Goal: Task Accomplishment & Management: Complete application form

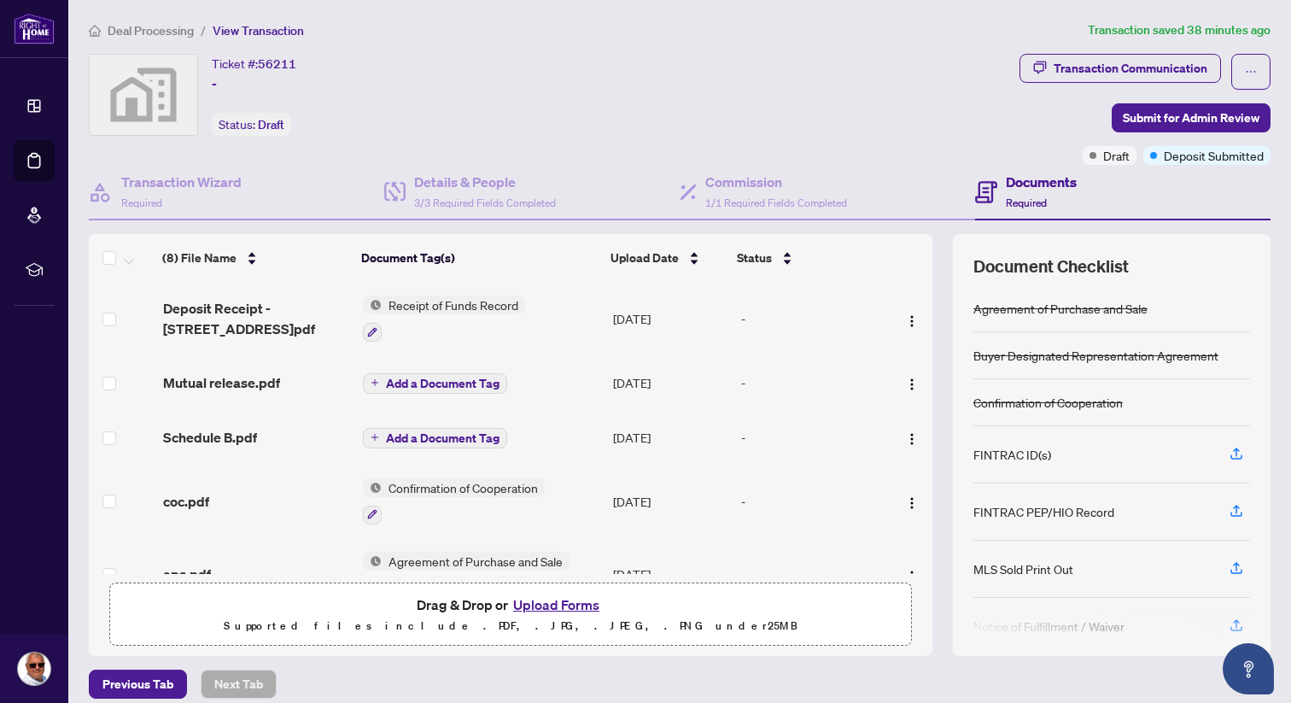
click at [553, 607] on button "Upload Forms" at bounding box center [556, 604] width 96 height 22
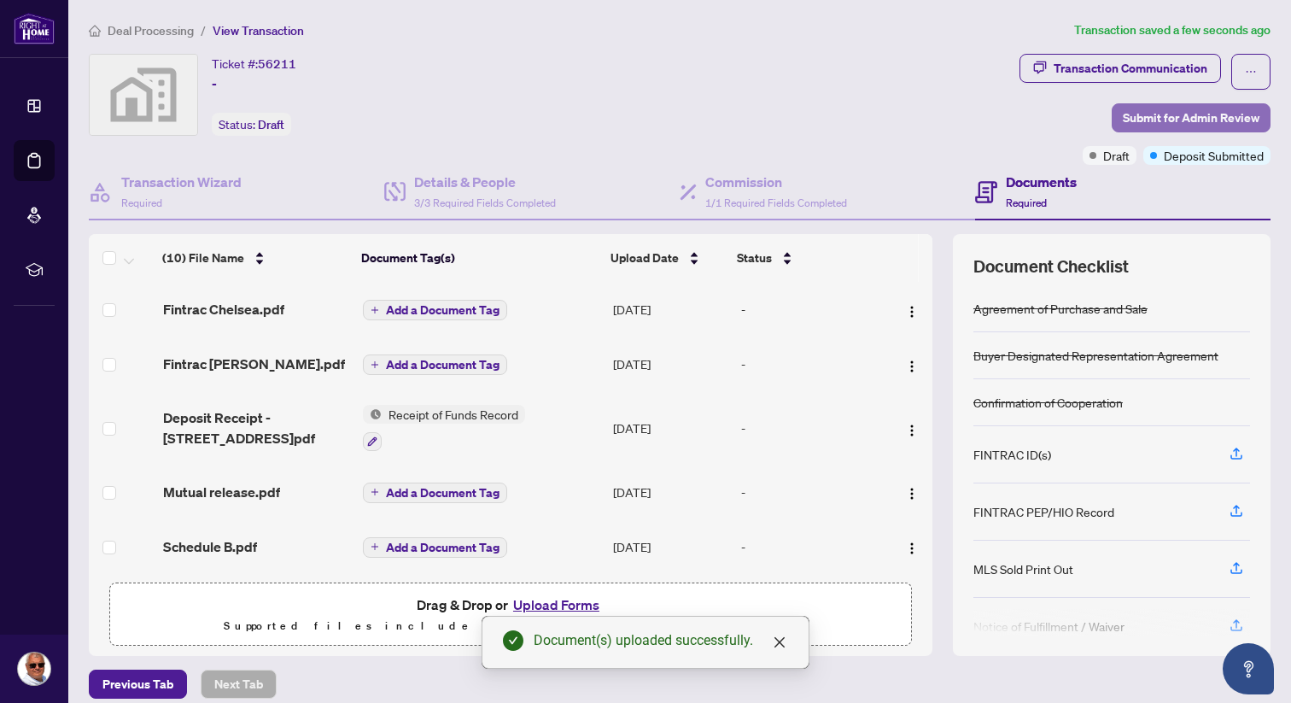
click at [1194, 113] on span "Submit for Admin Review" at bounding box center [1191, 117] width 137 height 27
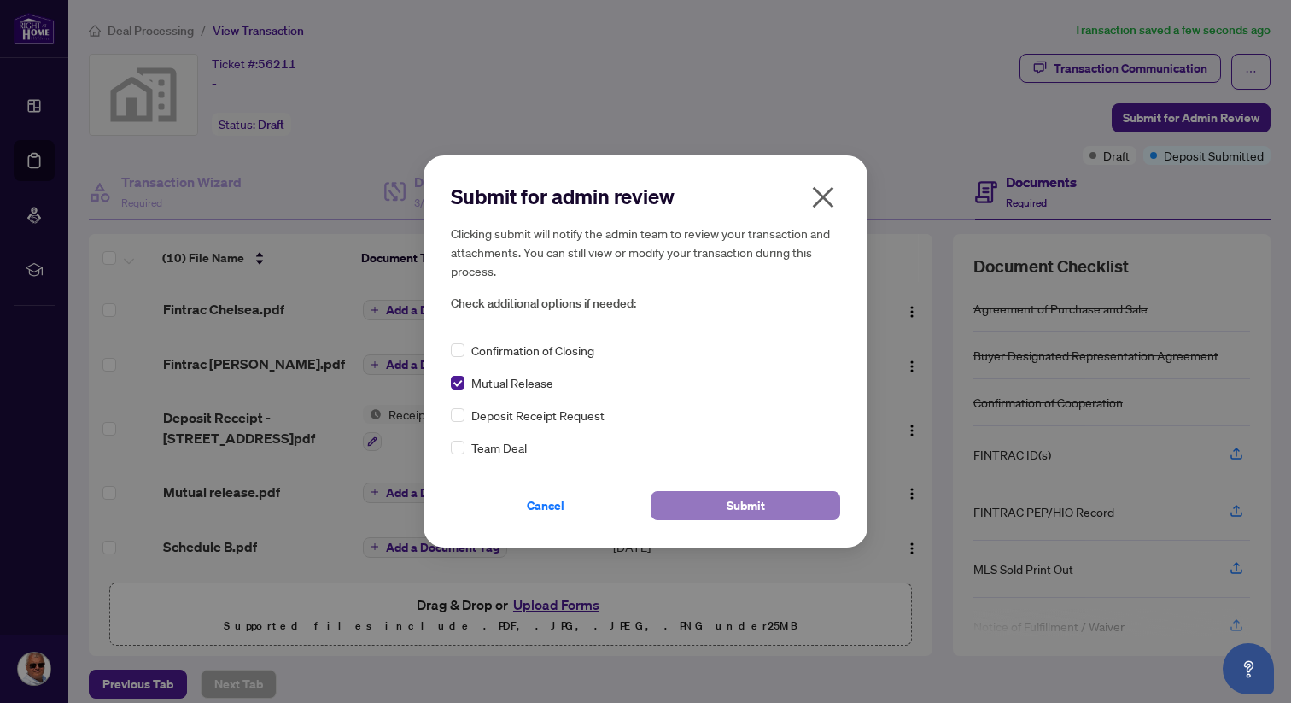
click at [771, 503] on button "Submit" at bounding box center [745, 505] width 190 height 29
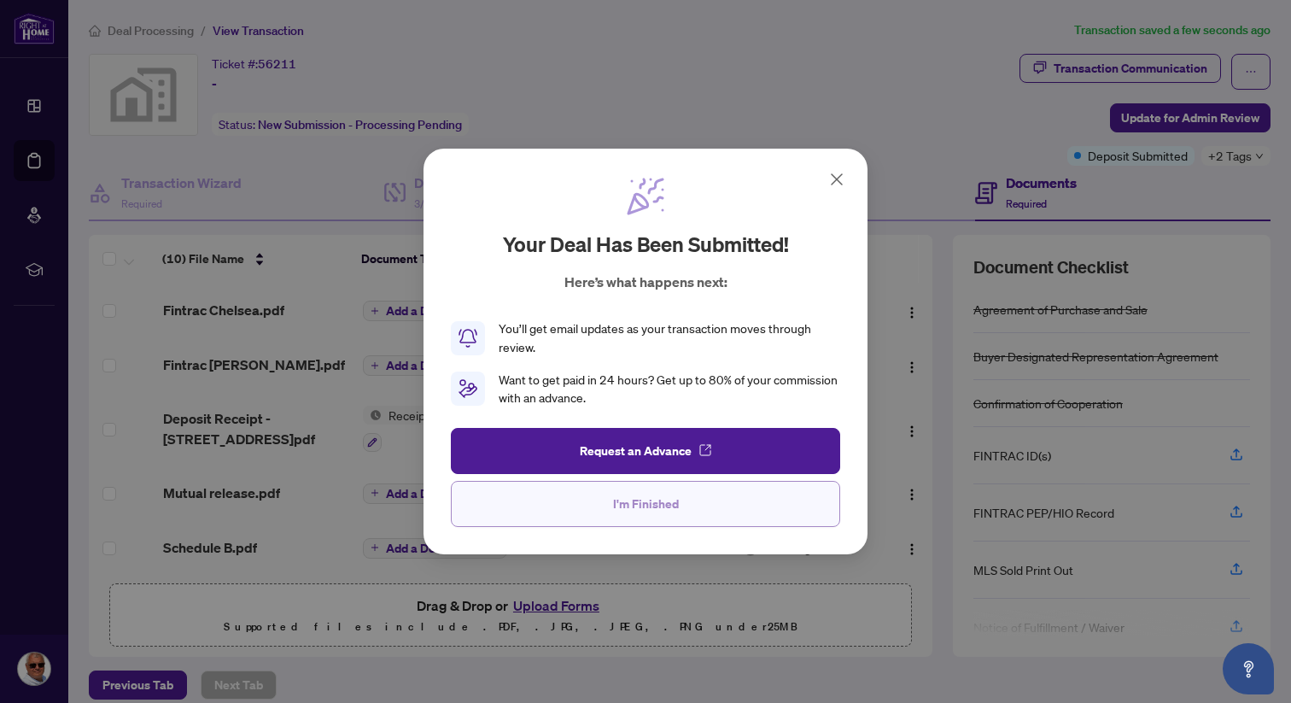
click at [662, 513] on span "I'm Finished" at bounding box center [646, 503] width 66 height 27
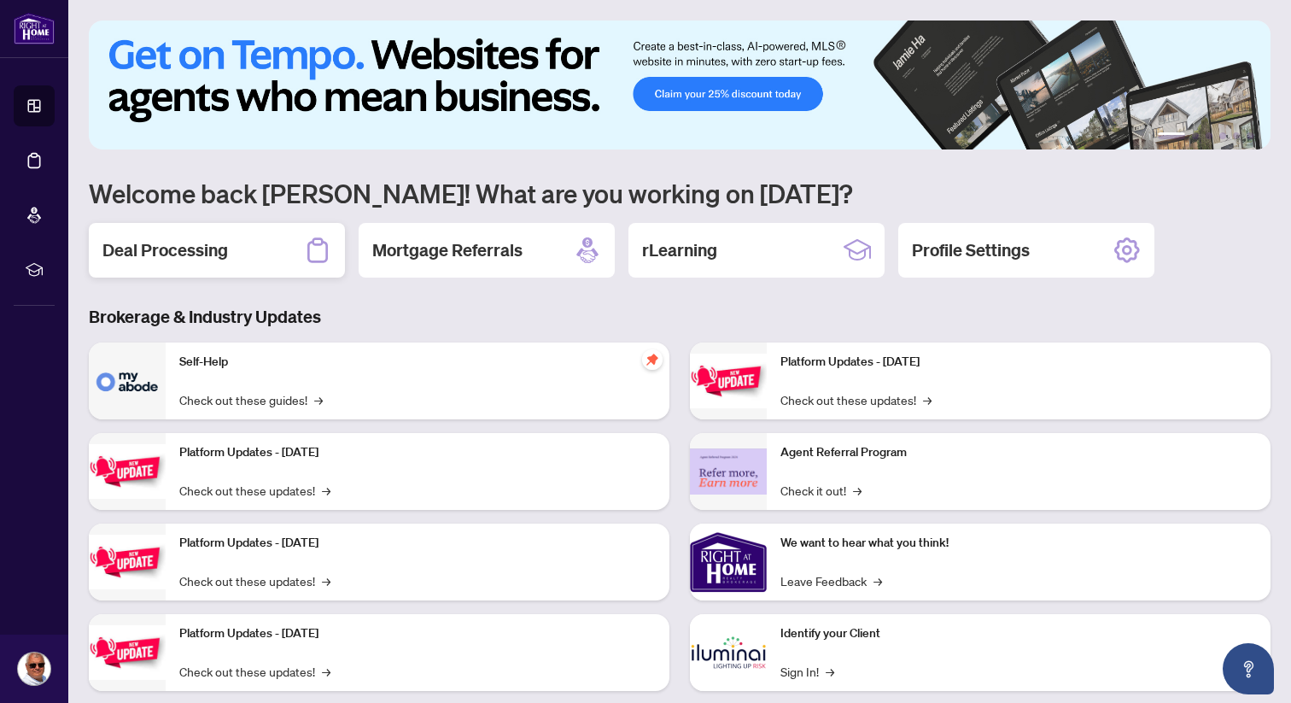
click at [195, 250] on h2 "Deal Processing" at bounding box center [164, 250] width 125 height 24
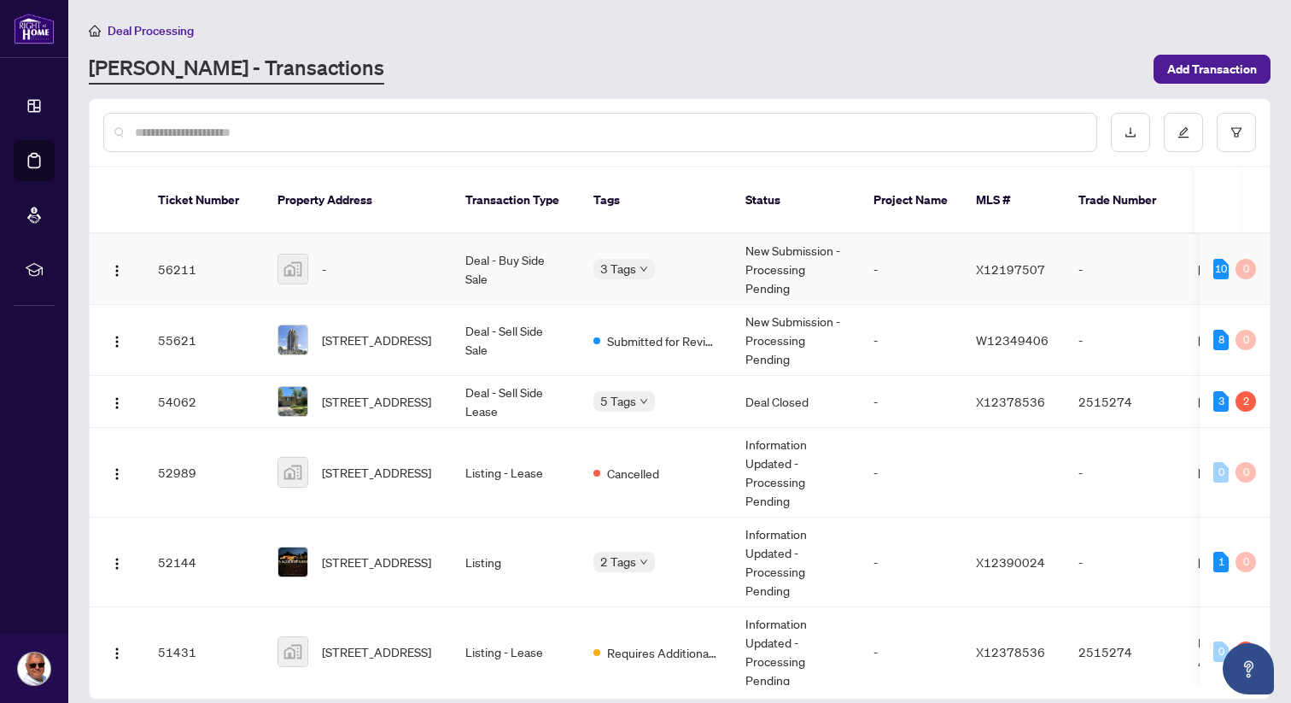
click at [294, 254] on img at bounding box center [292, 268] width 29 height 29
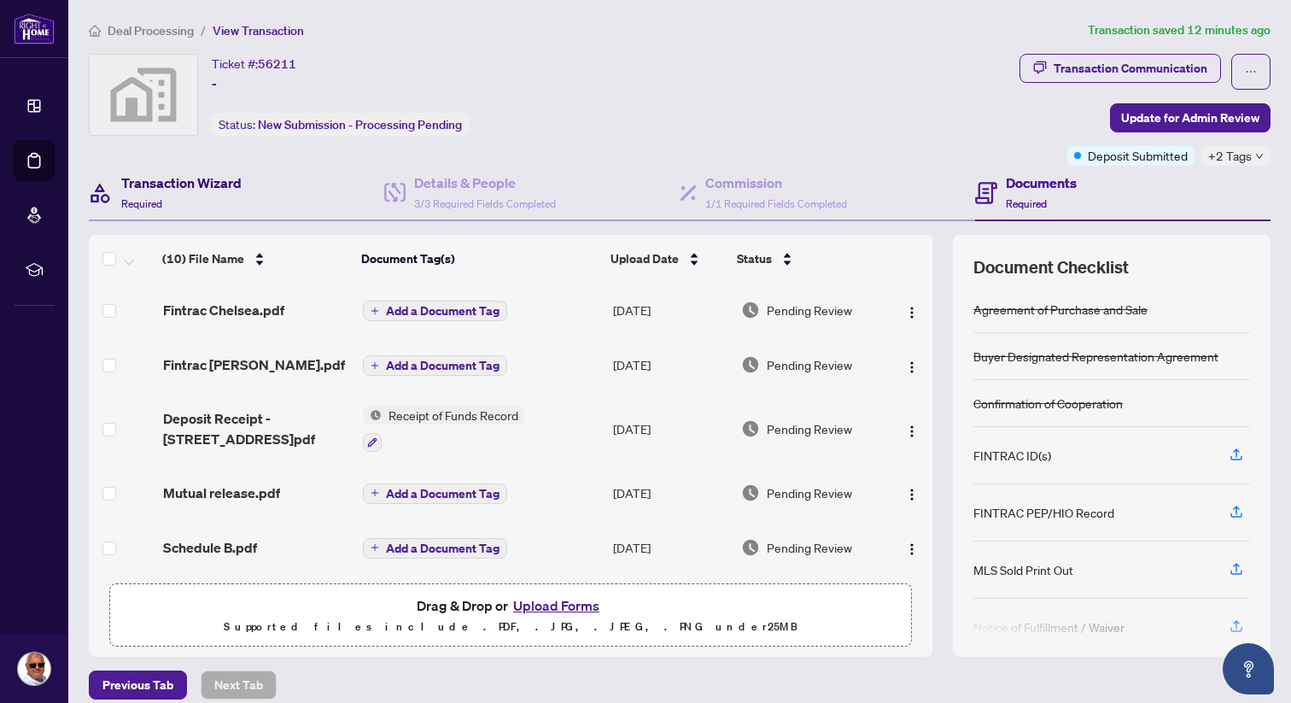
click at [169, 190] on h4 "Transaction Wizard" at bounding box center [181, 182] width 120 height 20
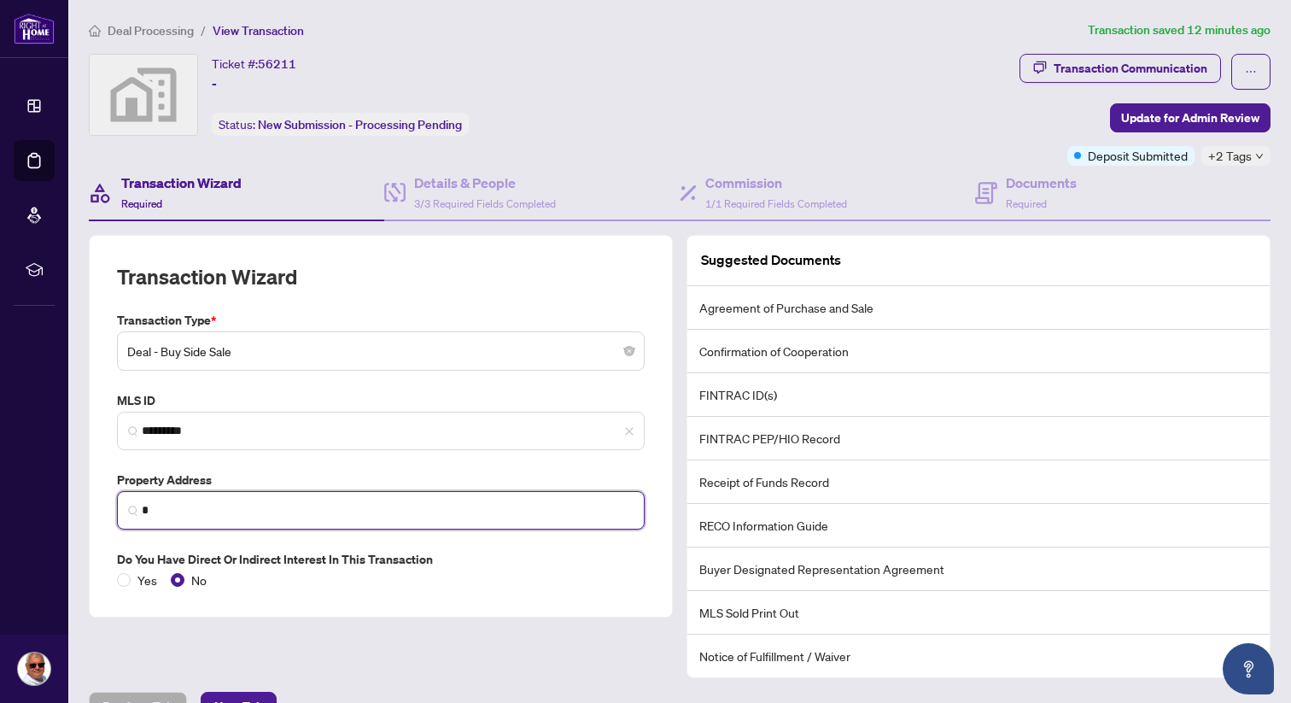
click at [179, 512] on input "*" at bounding box center [388, 510] width 492 height 18
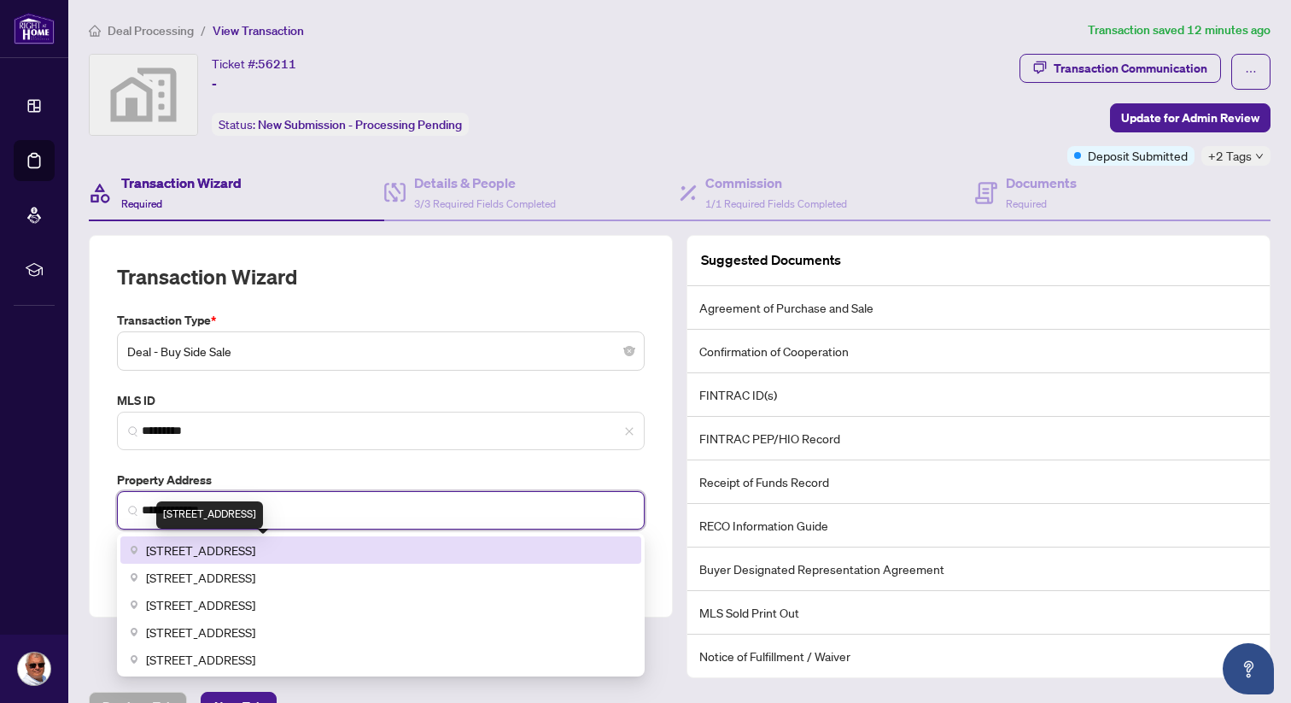
click at [195, 547] on span "[STREET_ADDRESS]" at bounding box center [200, 549] width 109 height 19
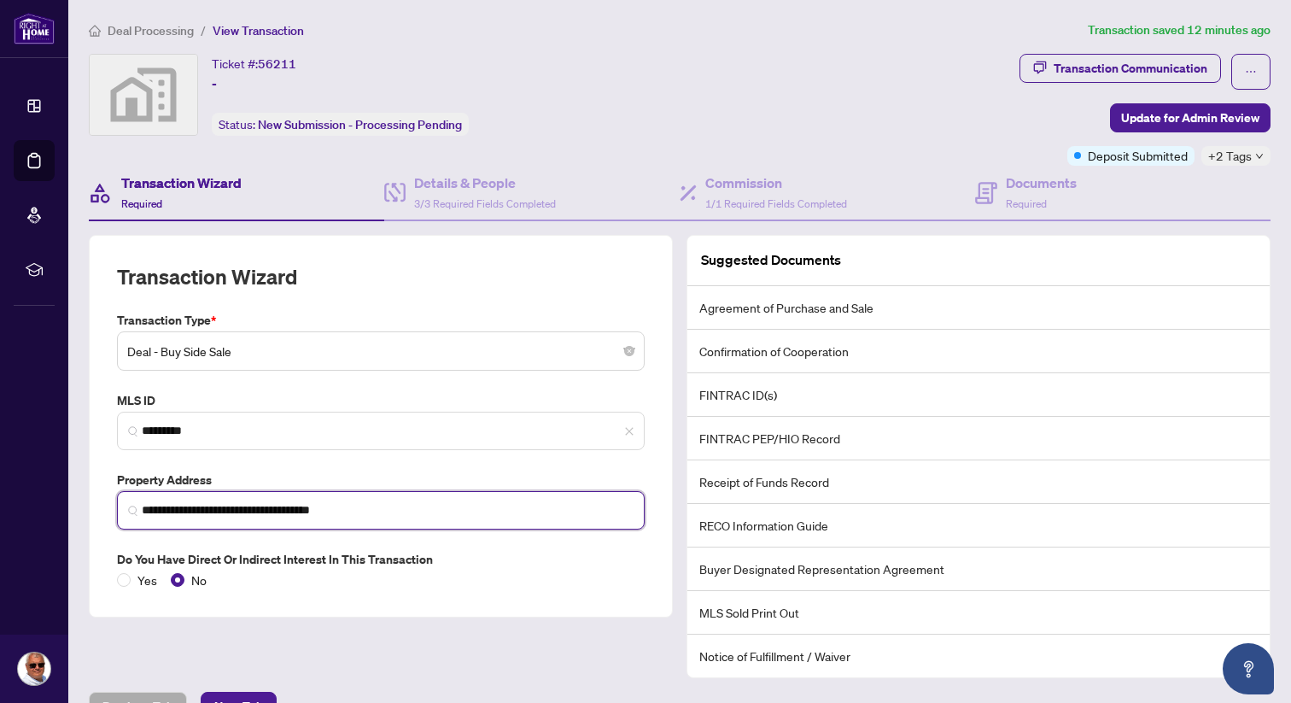
scroll to position [36, 0]
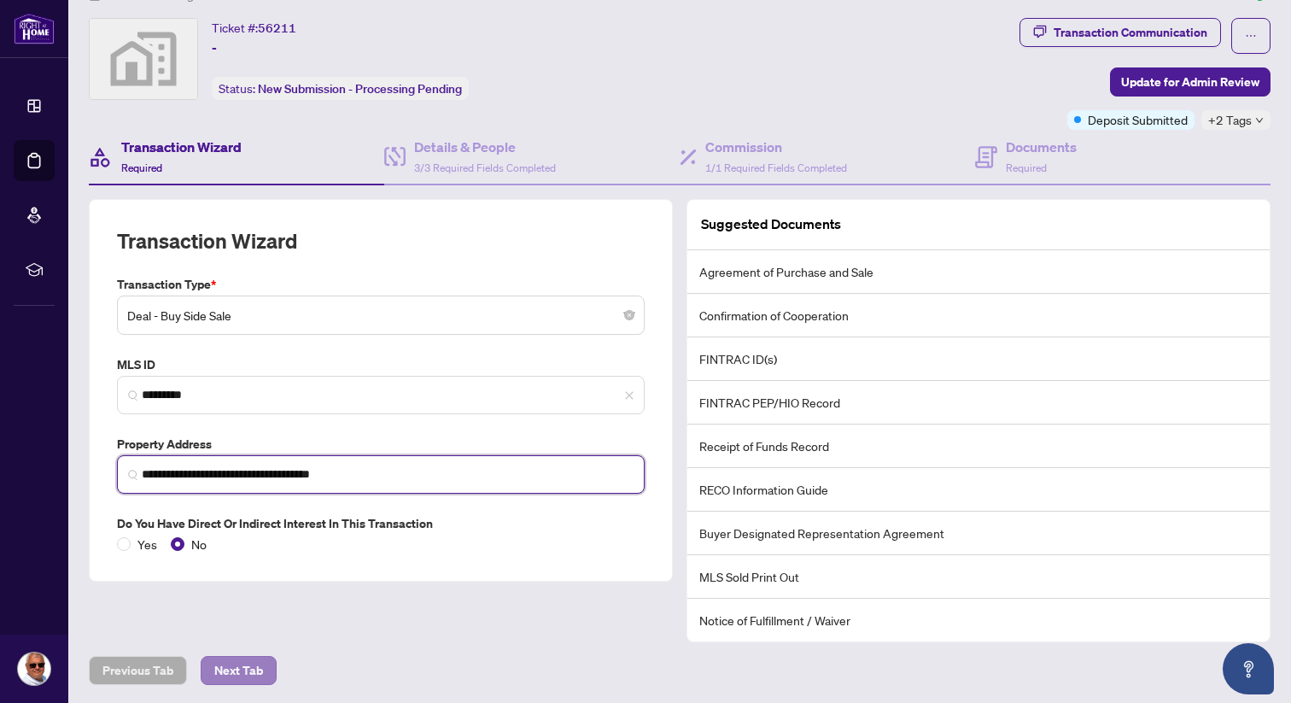
type input "**********"
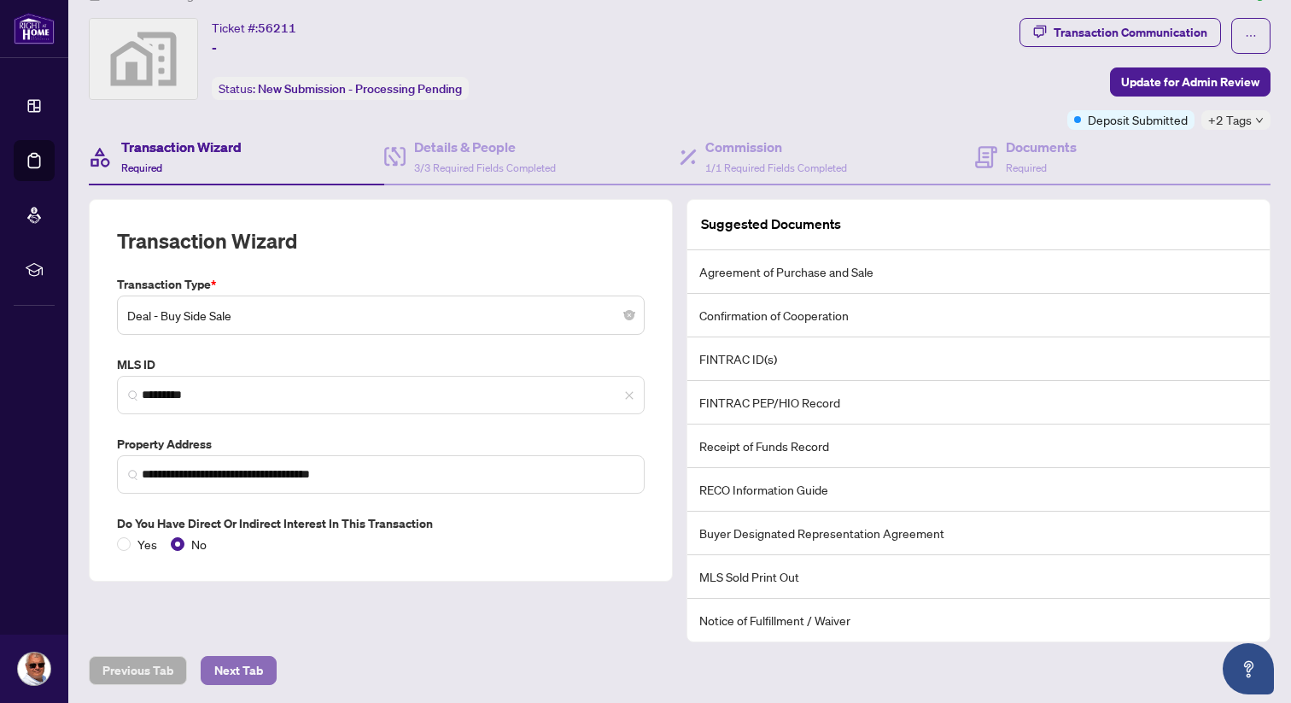
click at [249, 669] on span "Next Tab" at bounding box center [238, 669] width 49 height 27
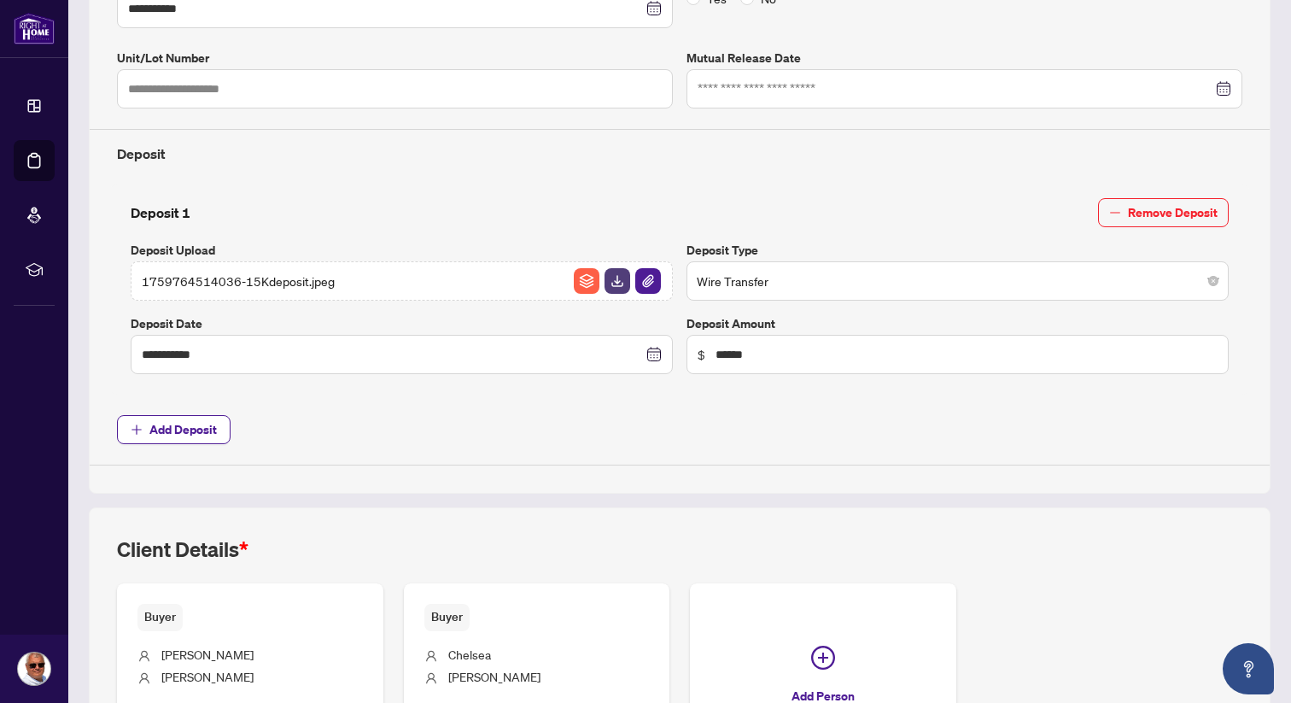
scroll to position [661, 0]
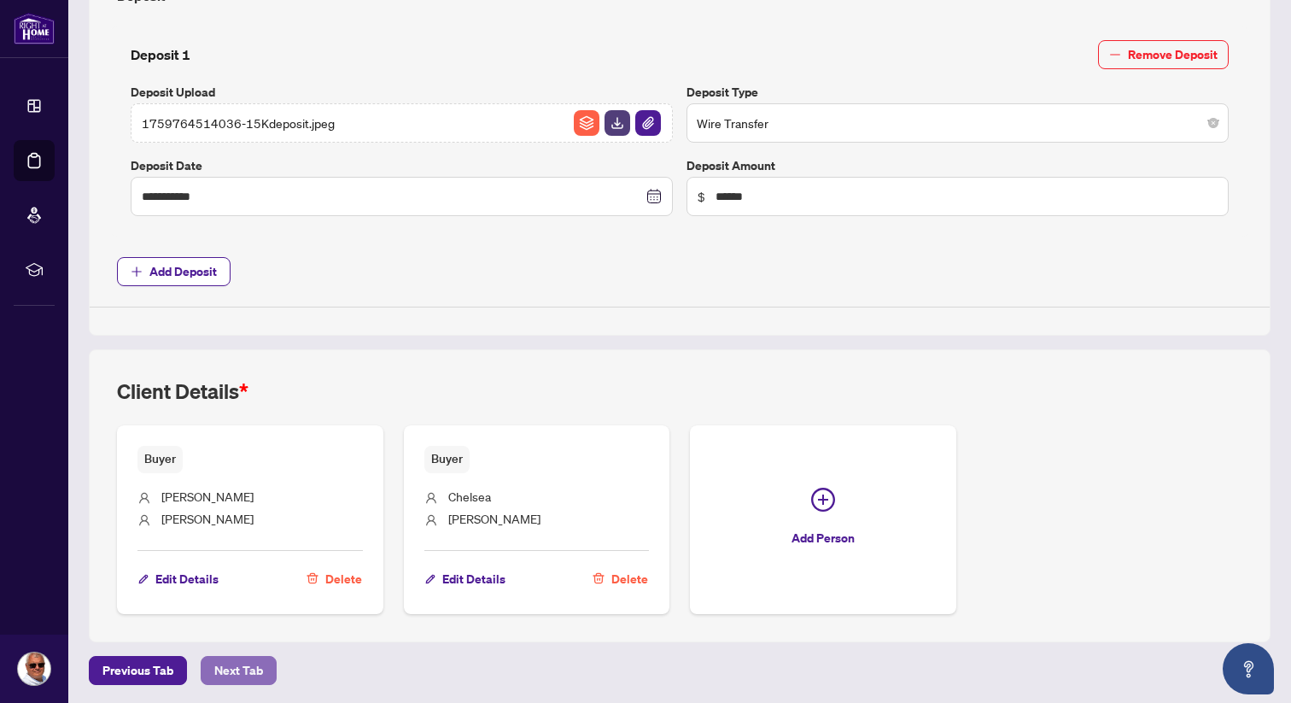
click at [219, 667] on span "Next Tab" at bounding box center [238, 669] width 49 height 27
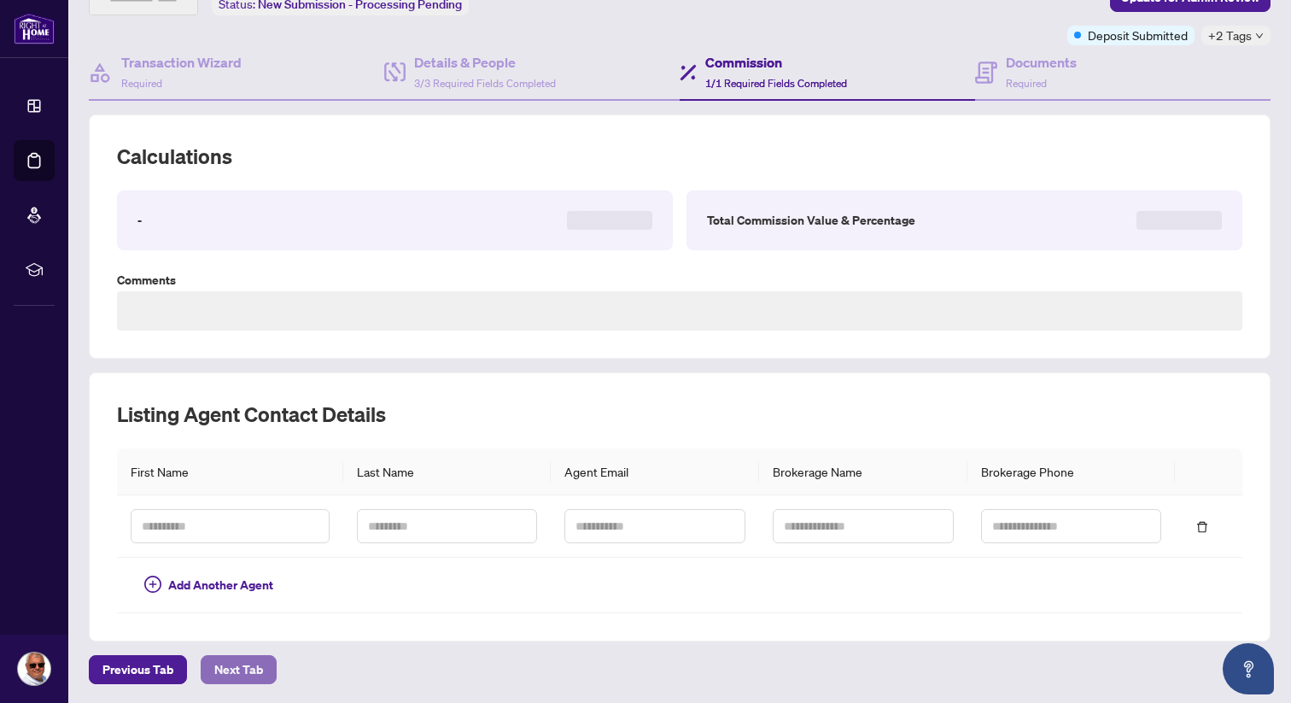
scroll to position [487, 0]
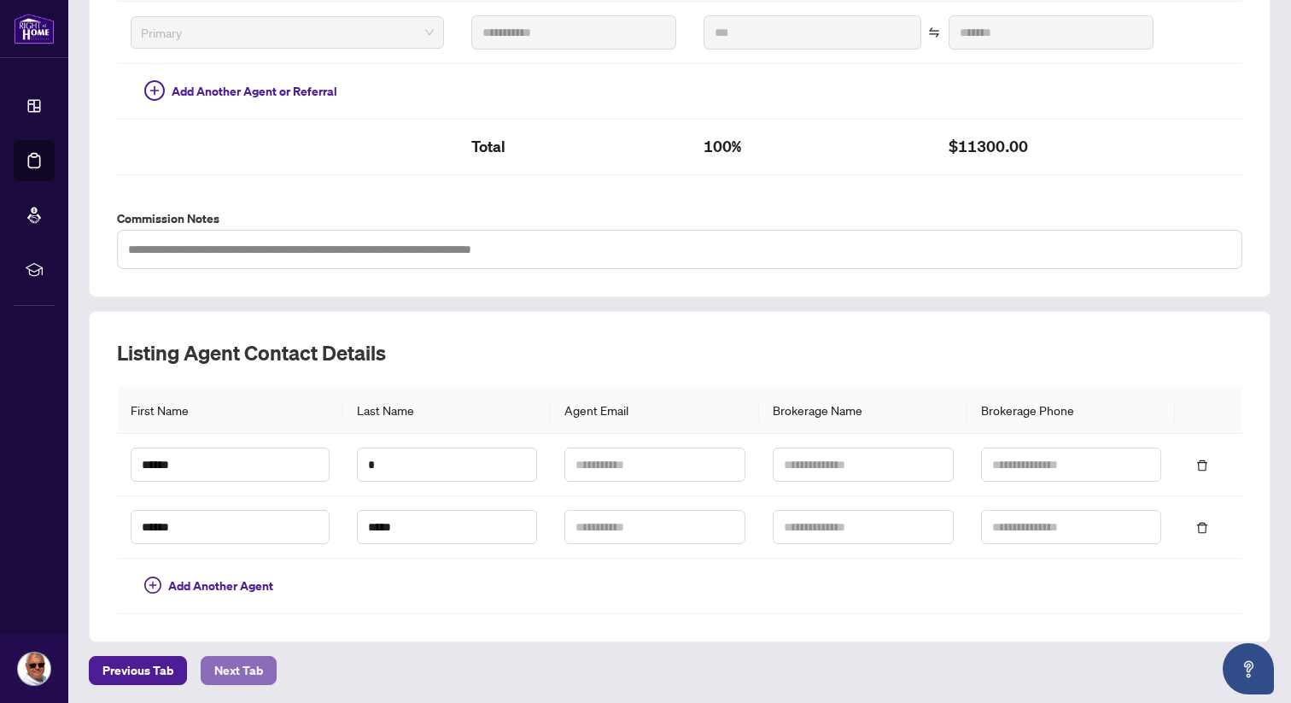
click at [219, 667] on span "Next Tab" at bounding box center [238, 669] width 49 height 27
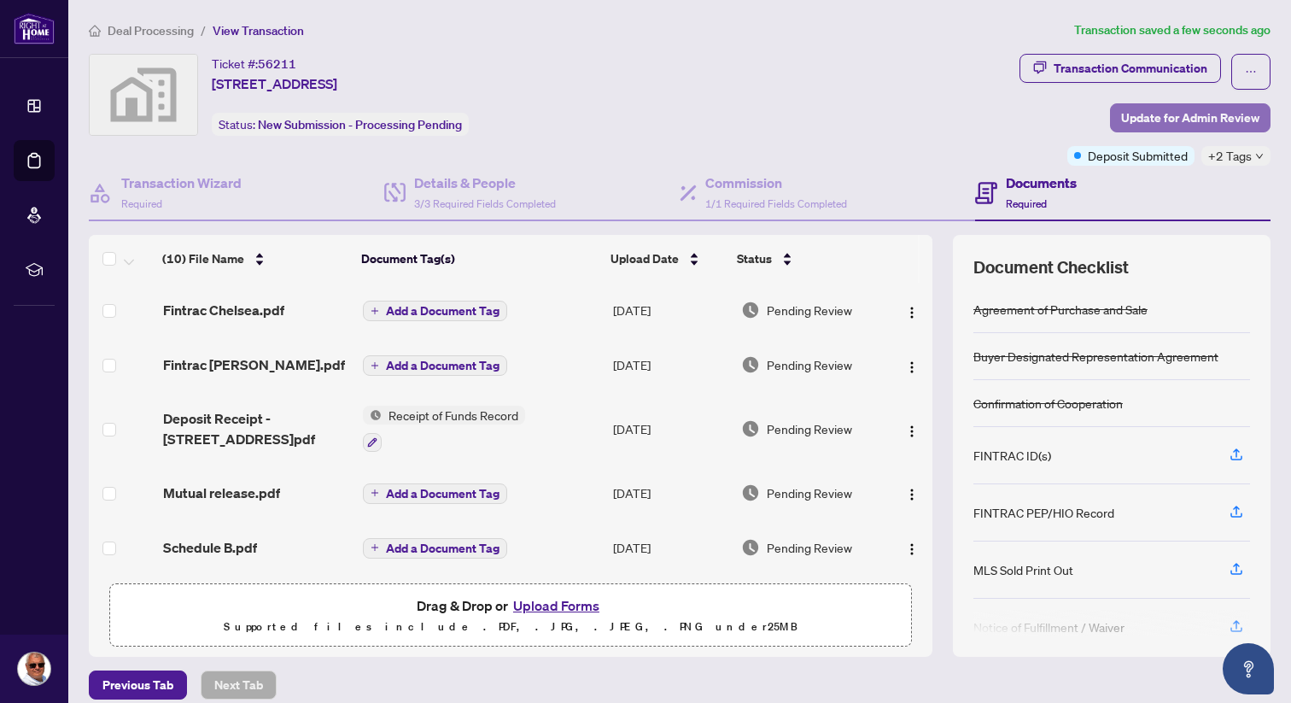
click at [1188, 112] on span "Update for Admin Review" at bounding box center [1190, 117] width 138 height 27
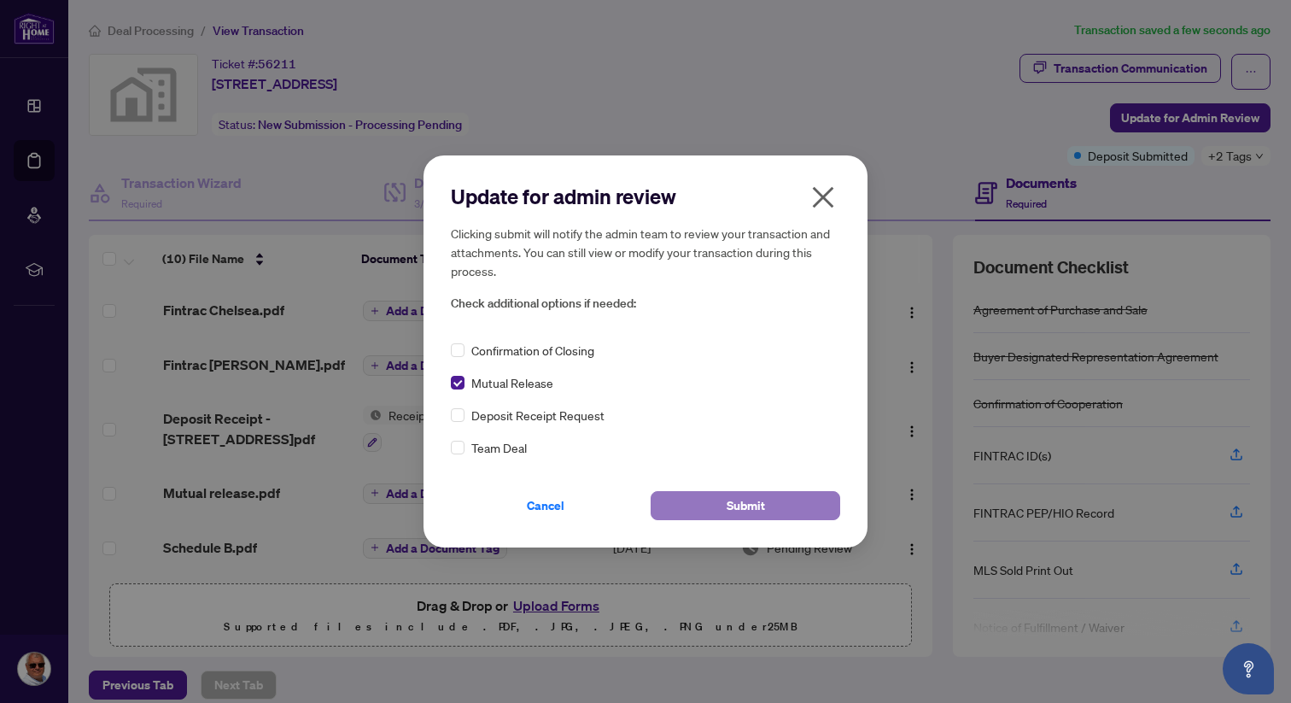
click at [779, 510] on button "Submit" at bounding box center [745, 505] width 190 height 29
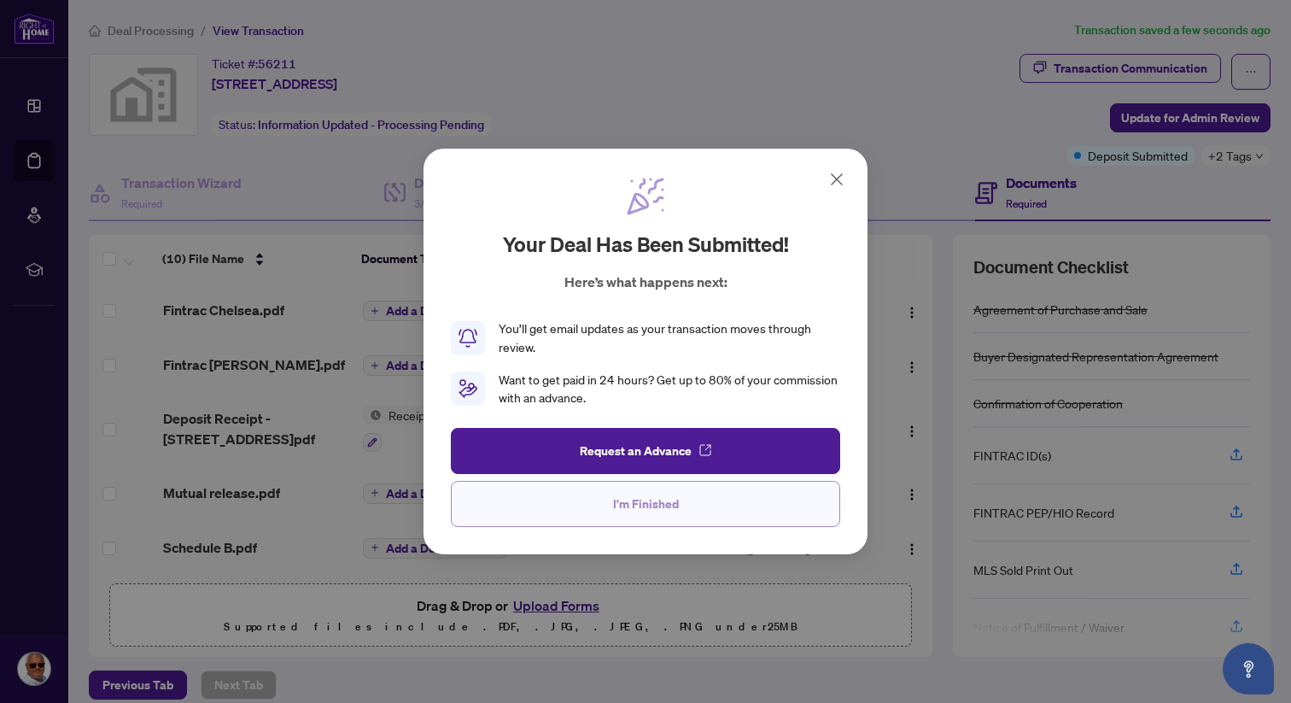
click at [655, 505] on span "I'm Finished" at bounding box center [646, 503] width 66 height 27
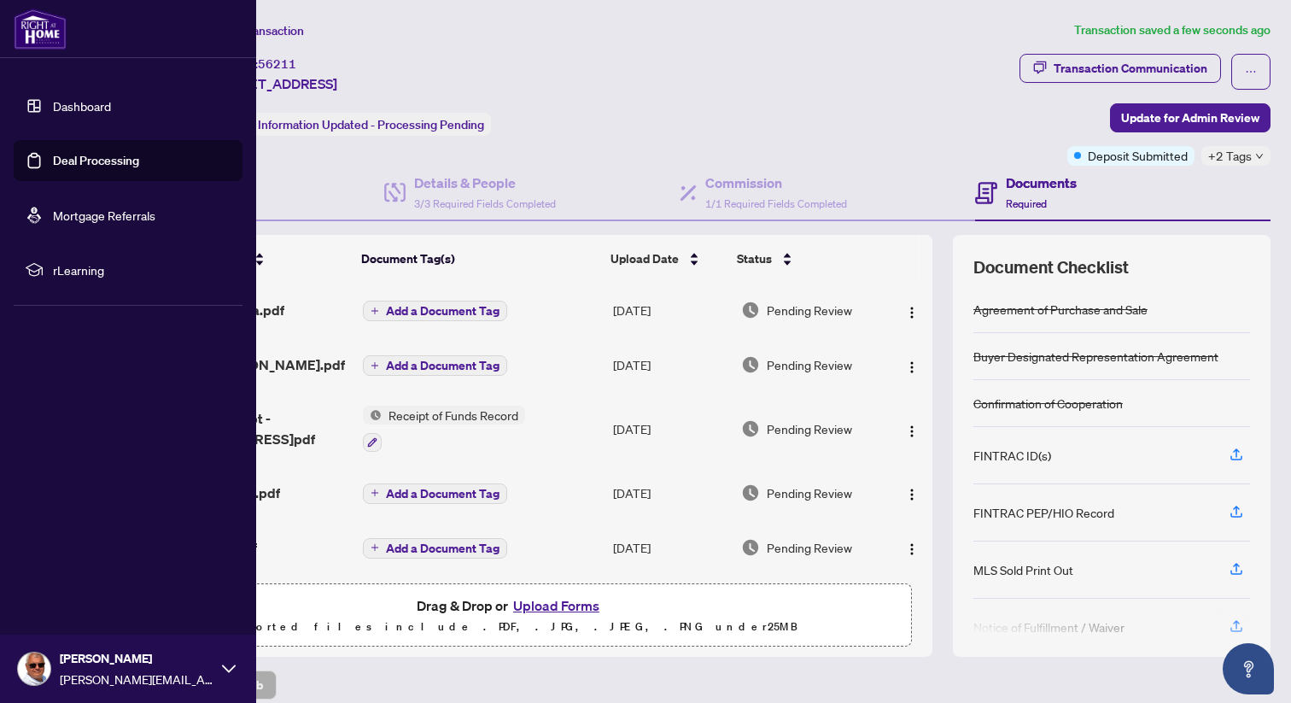
click at [76, 109] on link "Dashboard" at bounding box center [82, 105] width 58 height 15
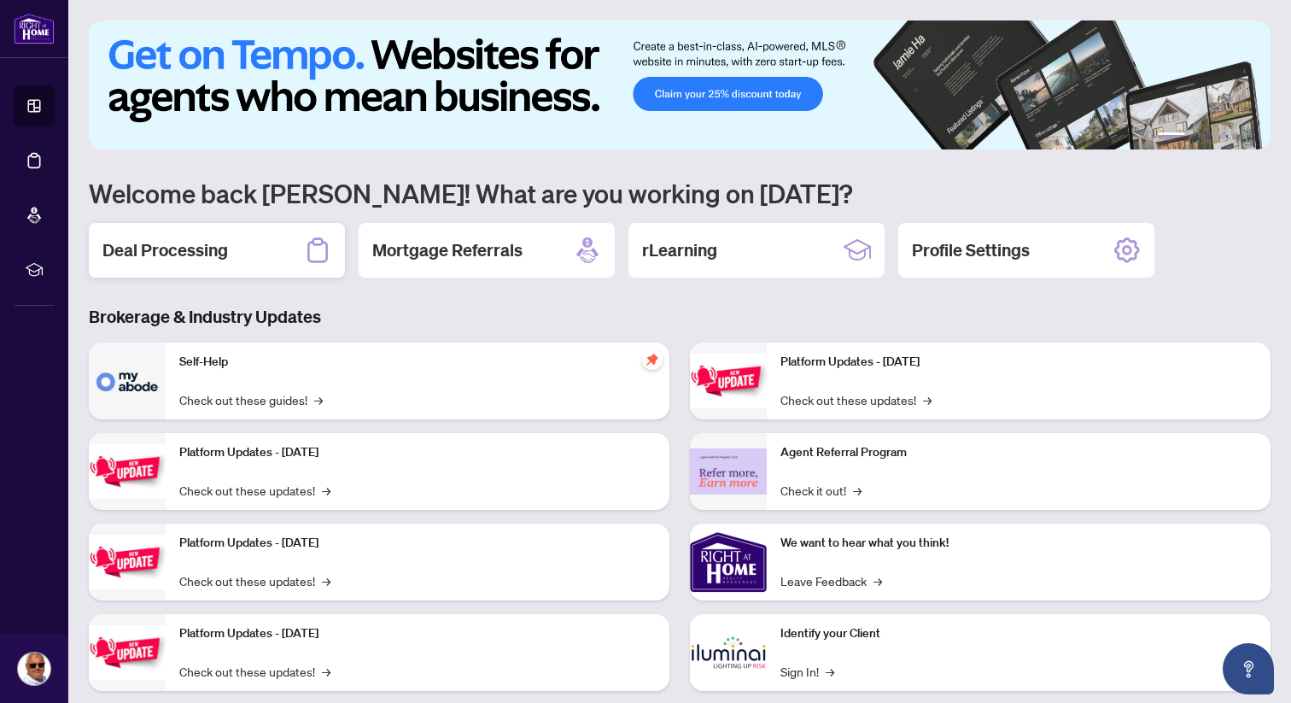
click at [259, 249] on div "Deal Processing" at bounding box center [217, 250] width 256 height 55
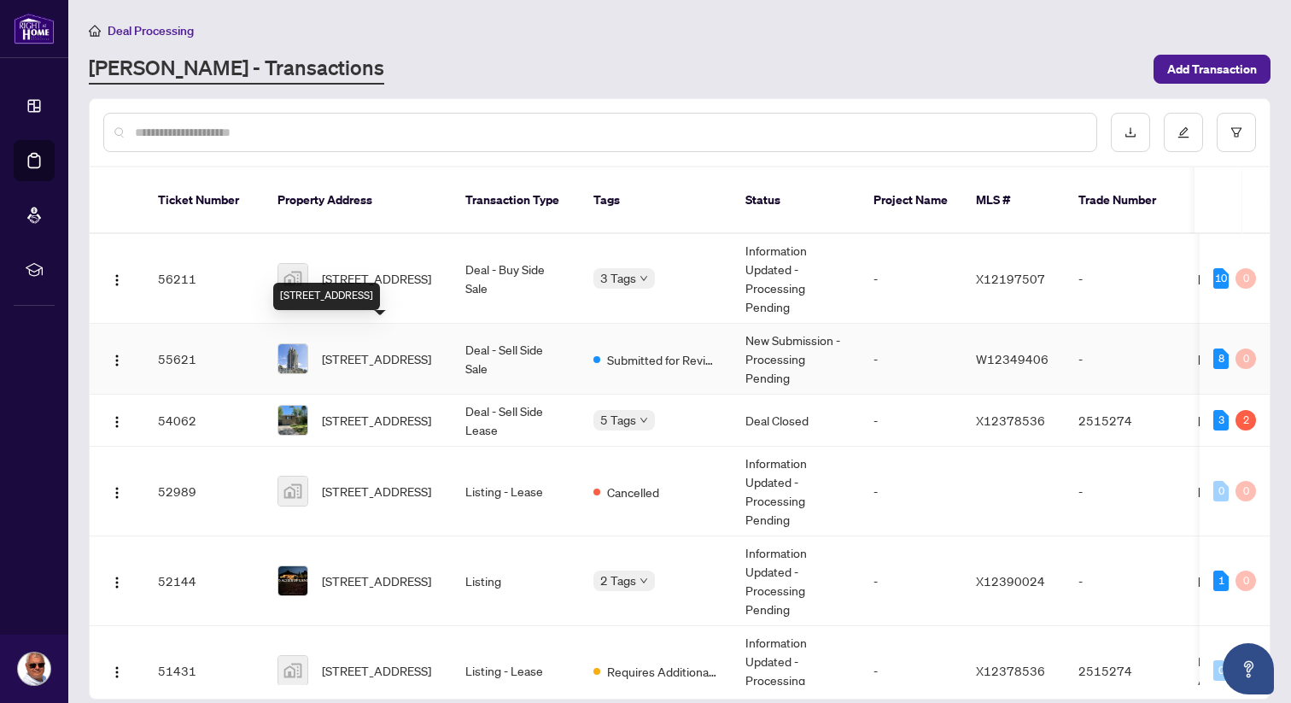
click at [370, 349] on span "[STREET_ADDRESS]" at bounding box center [376, 358] width 109 height 19
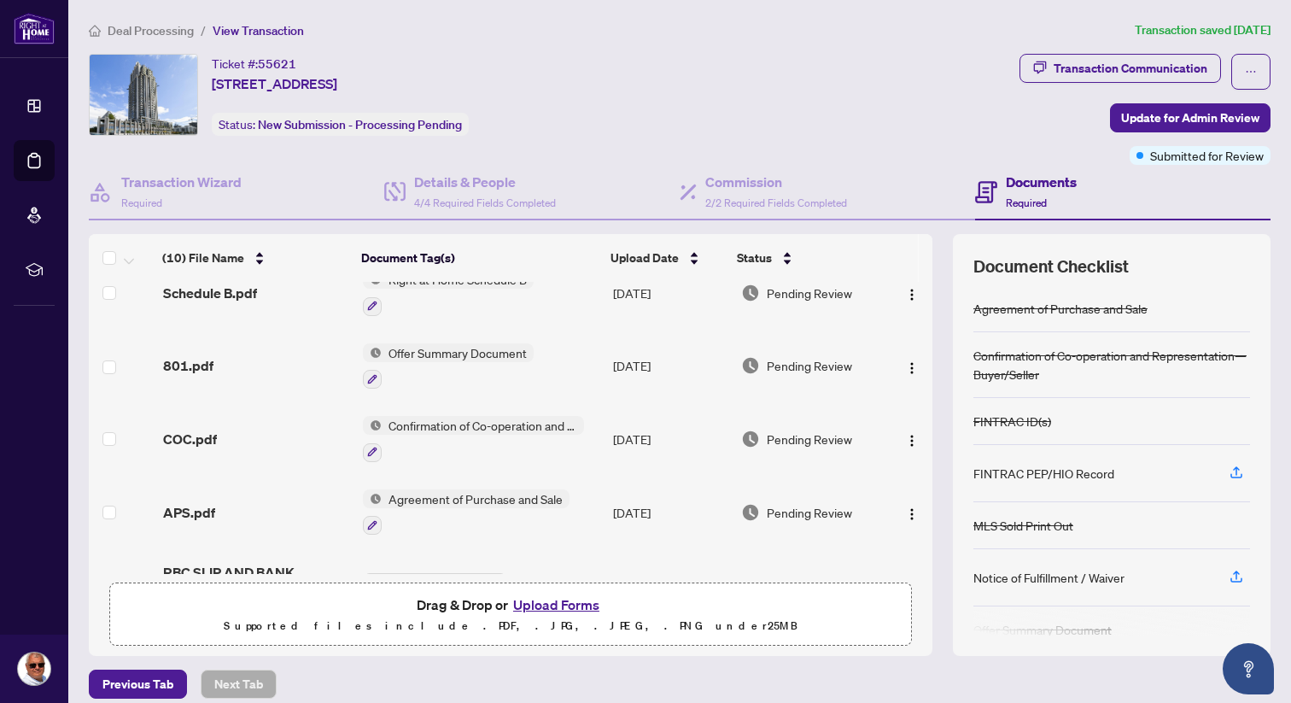
scroll to position [416, 0]
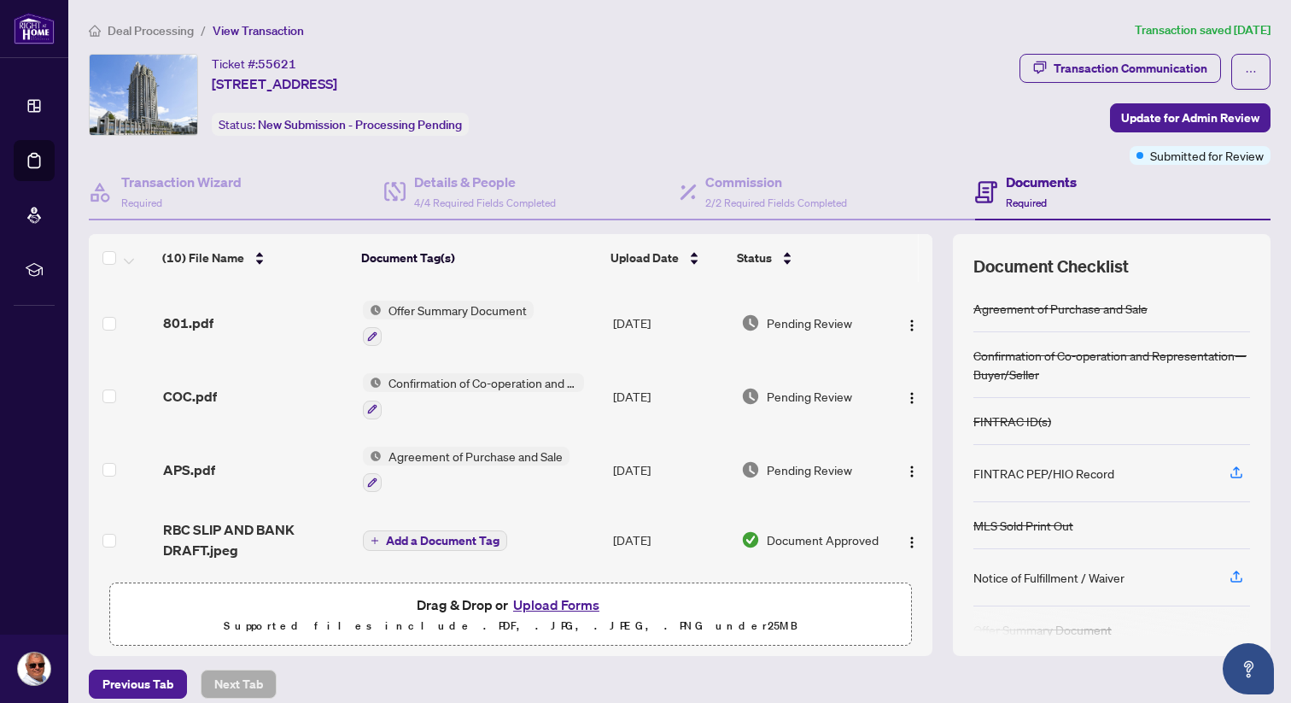
click at [553, 604] on button "Upload Forms" at bounding box center [556, 604] width 96 height 22
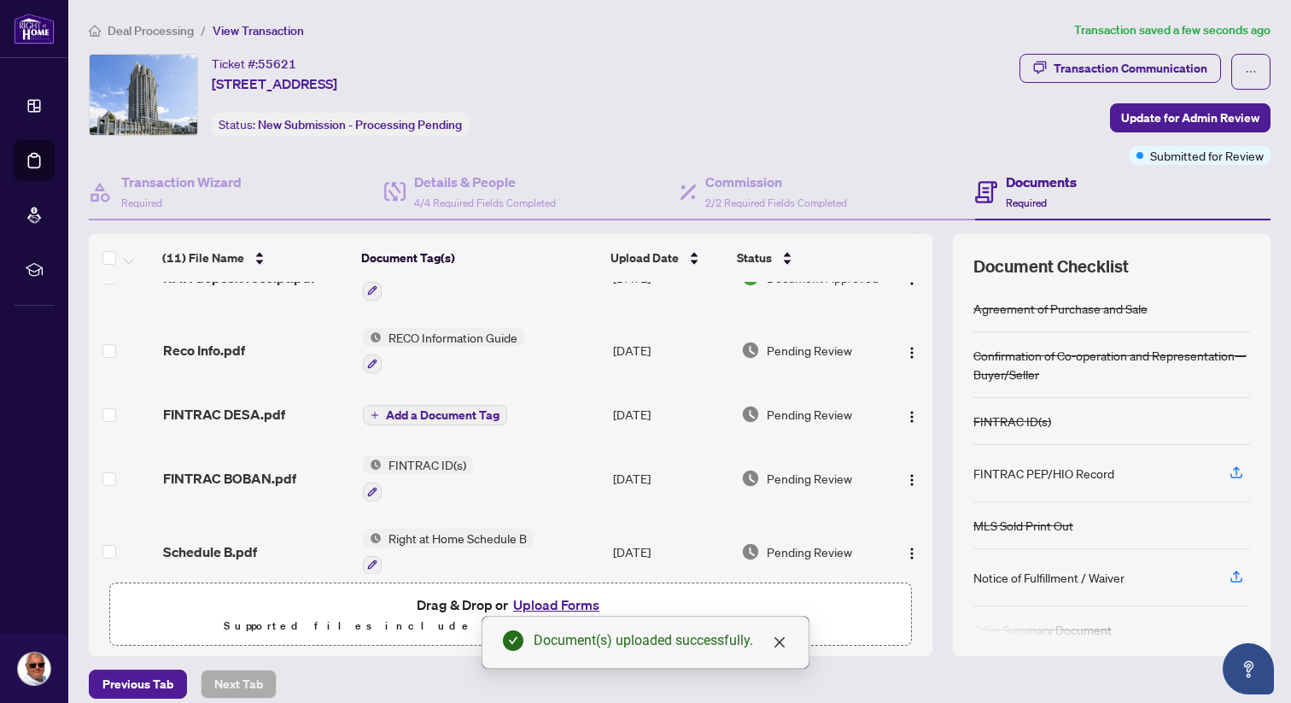
scroll to position [0, 0]
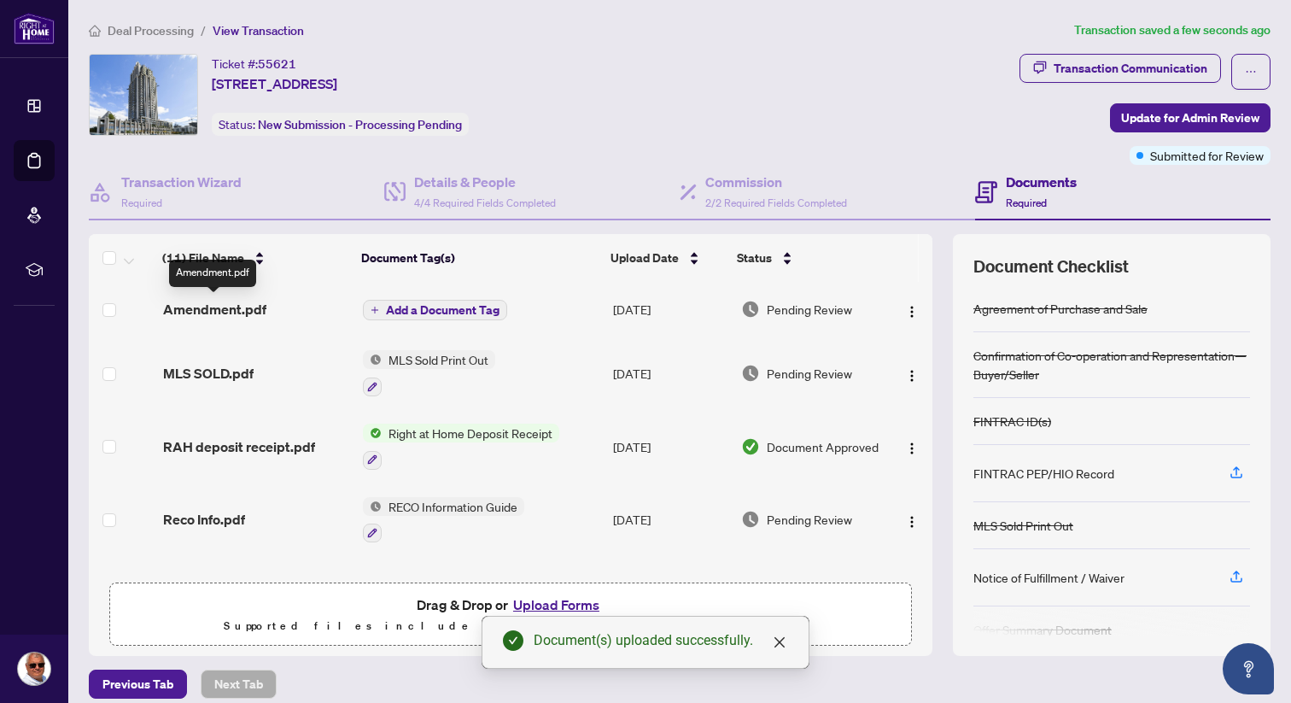
click at [220, 303] on span "Amendment.pdf" at bounding box center [214, 309] width 103 height 20
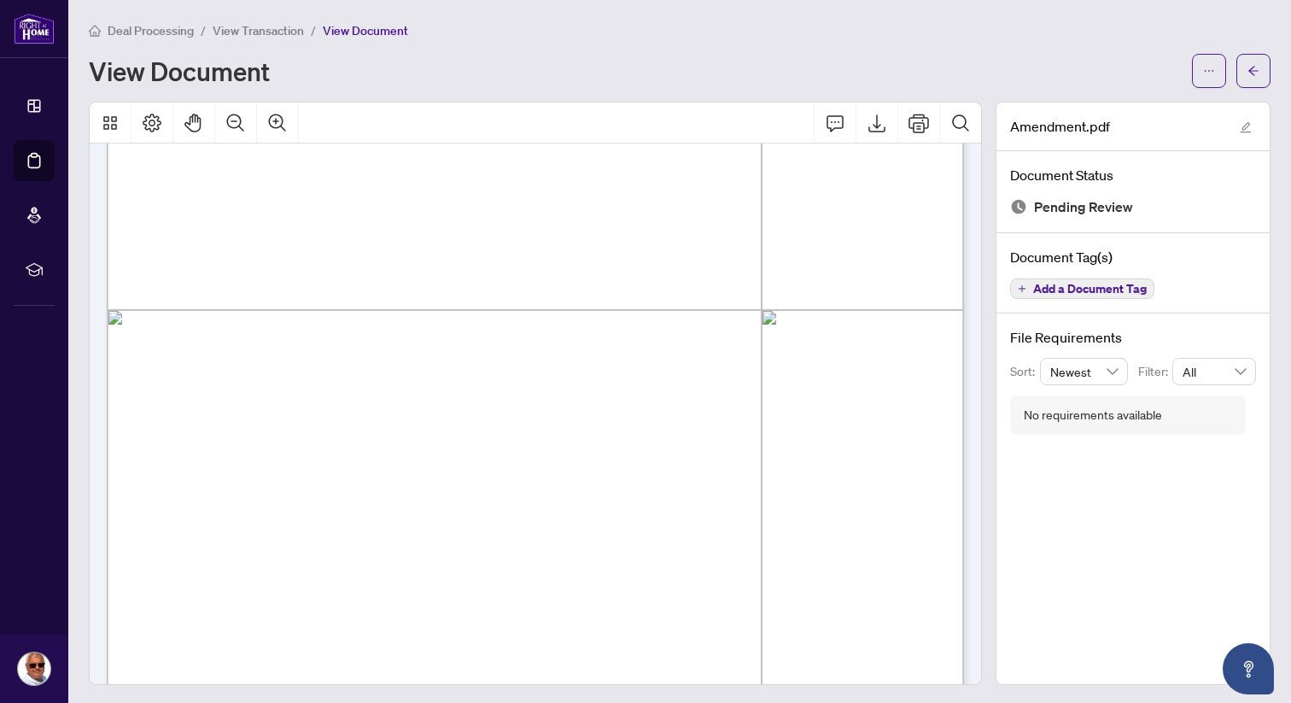
scroll to position [3923, 0]
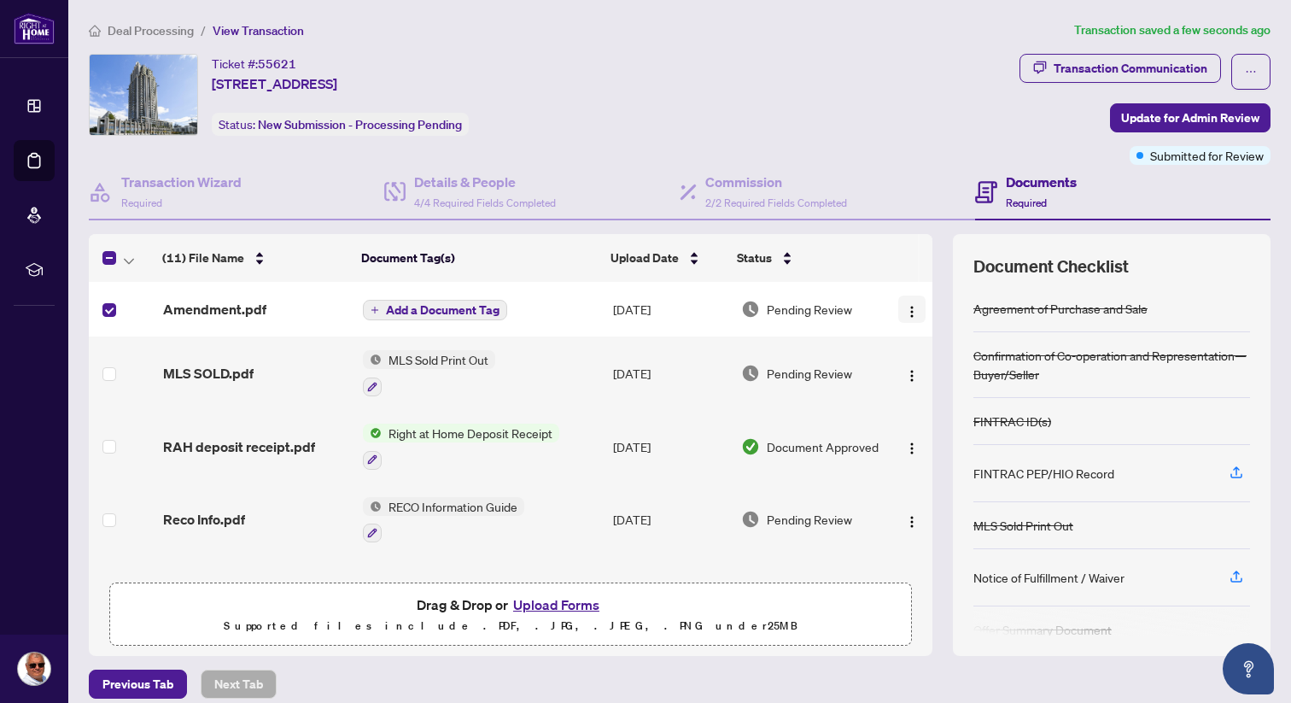
click at [906, 313] on img "button" at bounding box center [912, 312] width 14 height 14
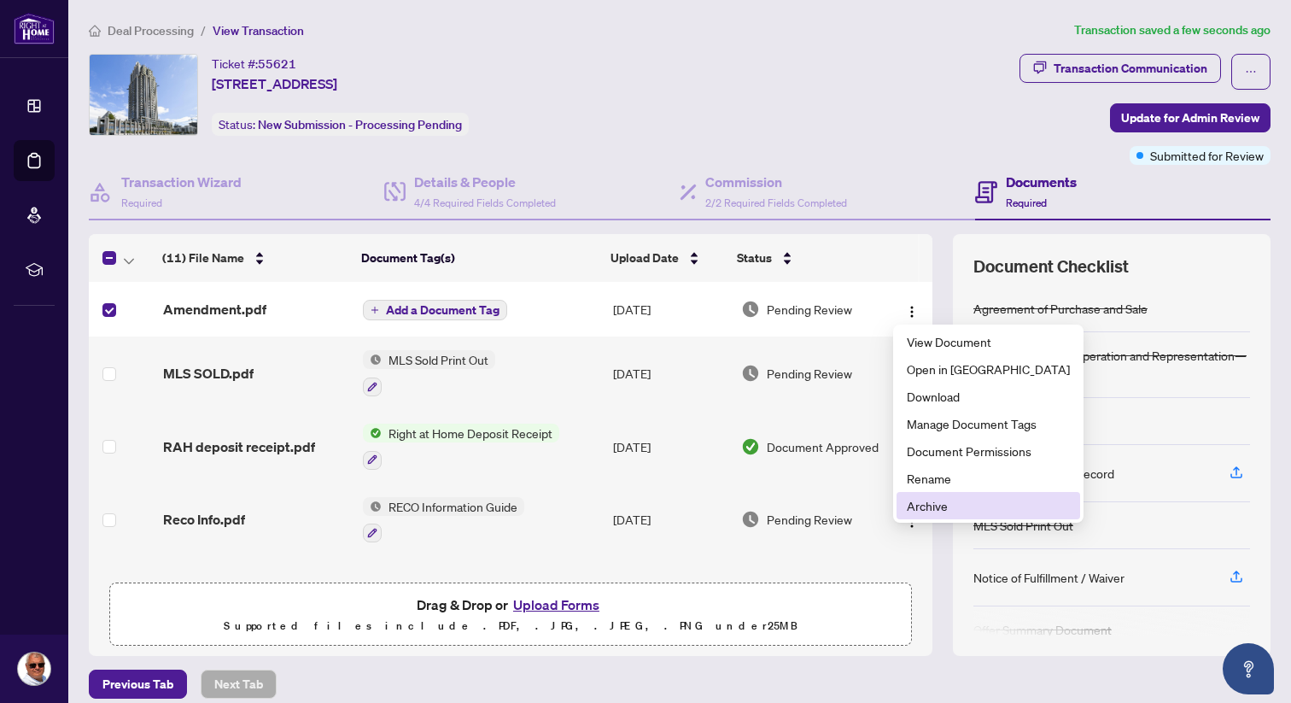
click at [928, 504] on span "Archive" at bounding box center [988, 505] width 163 height 19
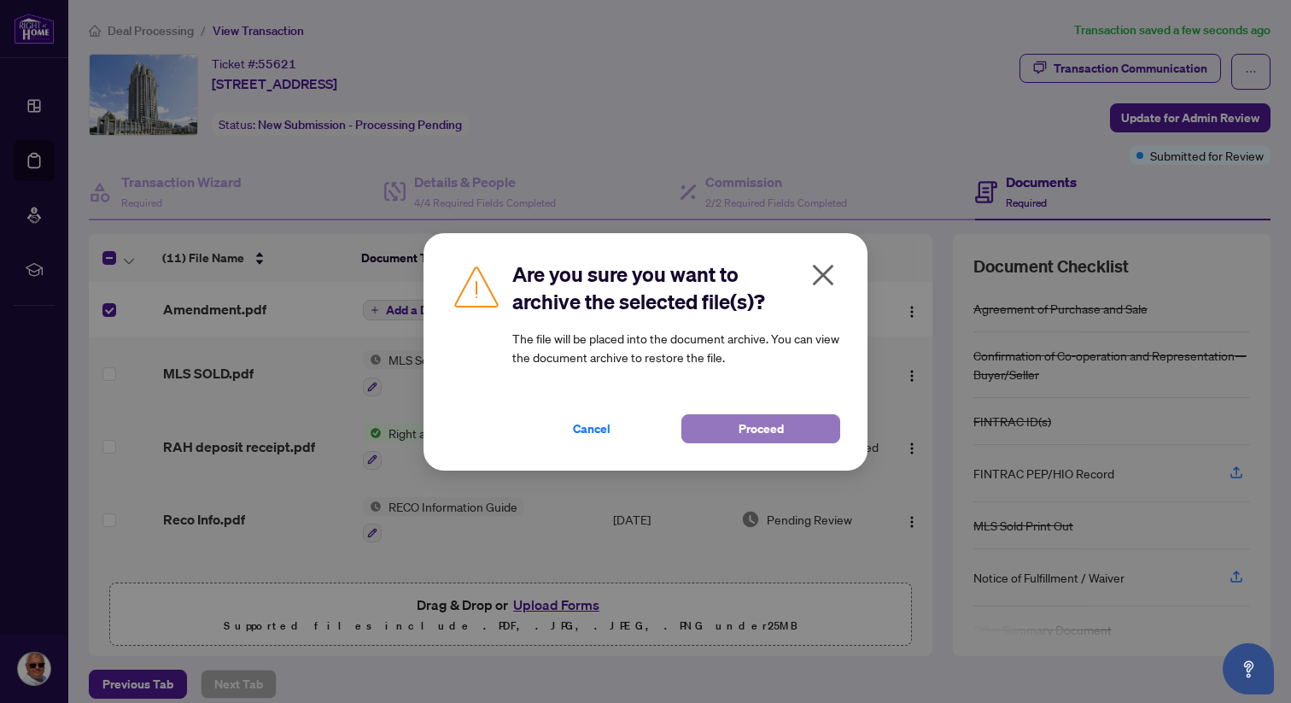
click at [761, 426] on span "Proceed" at bounding box center [760, 428] width 45 height 27
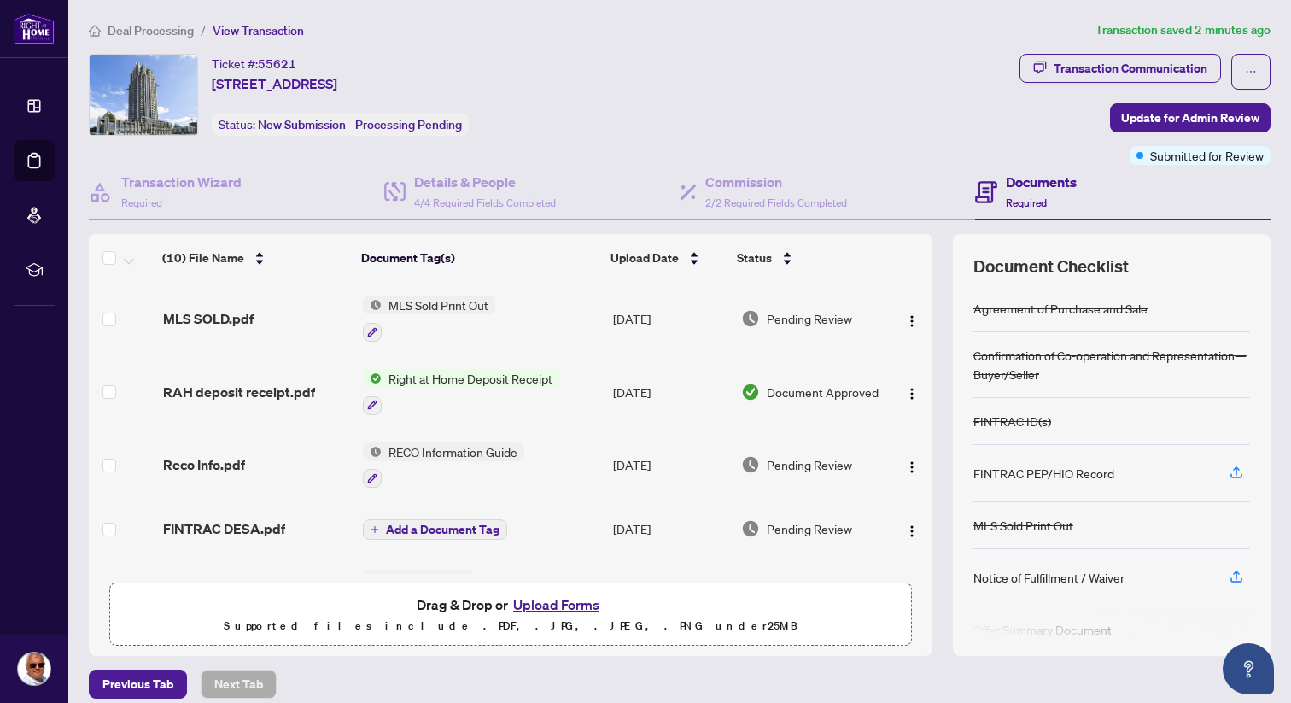
click at [554, 605] on button "Upload Forms" at bounding box center [556, 604] width 96 height 22
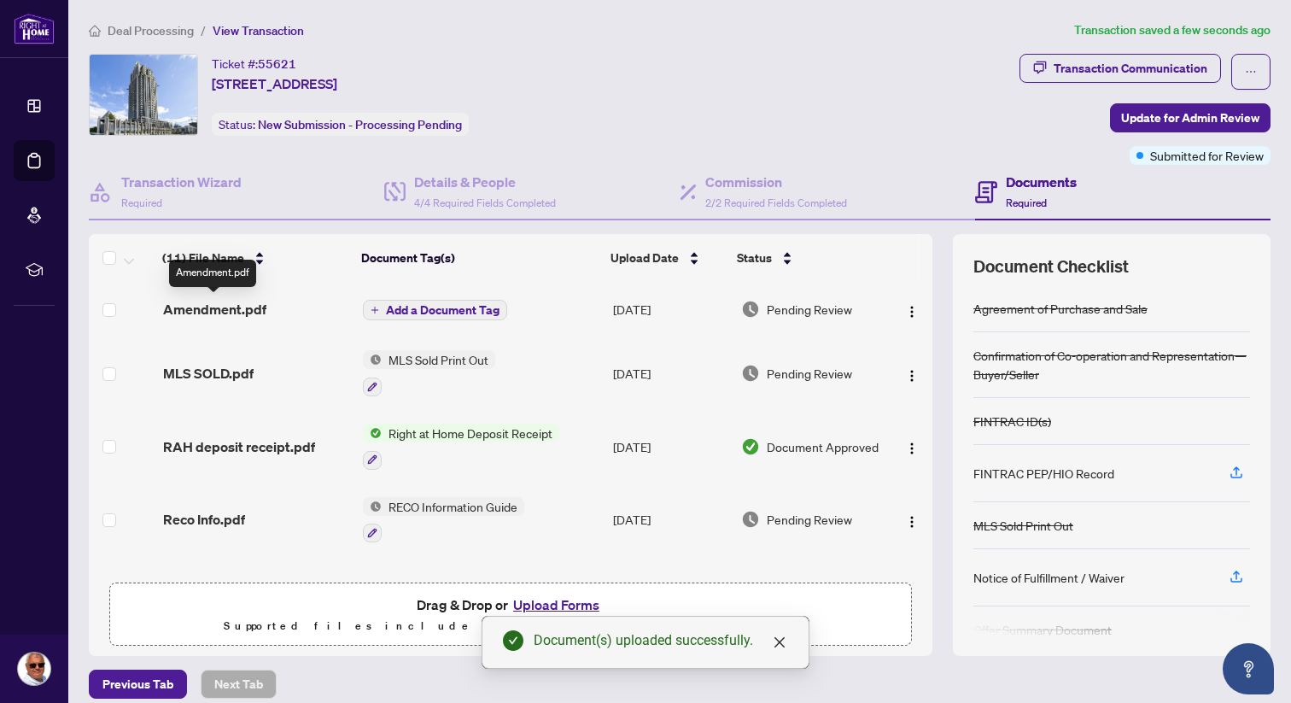
click at [229, 311] on span "Amendment.pdf" at bounding box center [214, 309] width 103 height 20
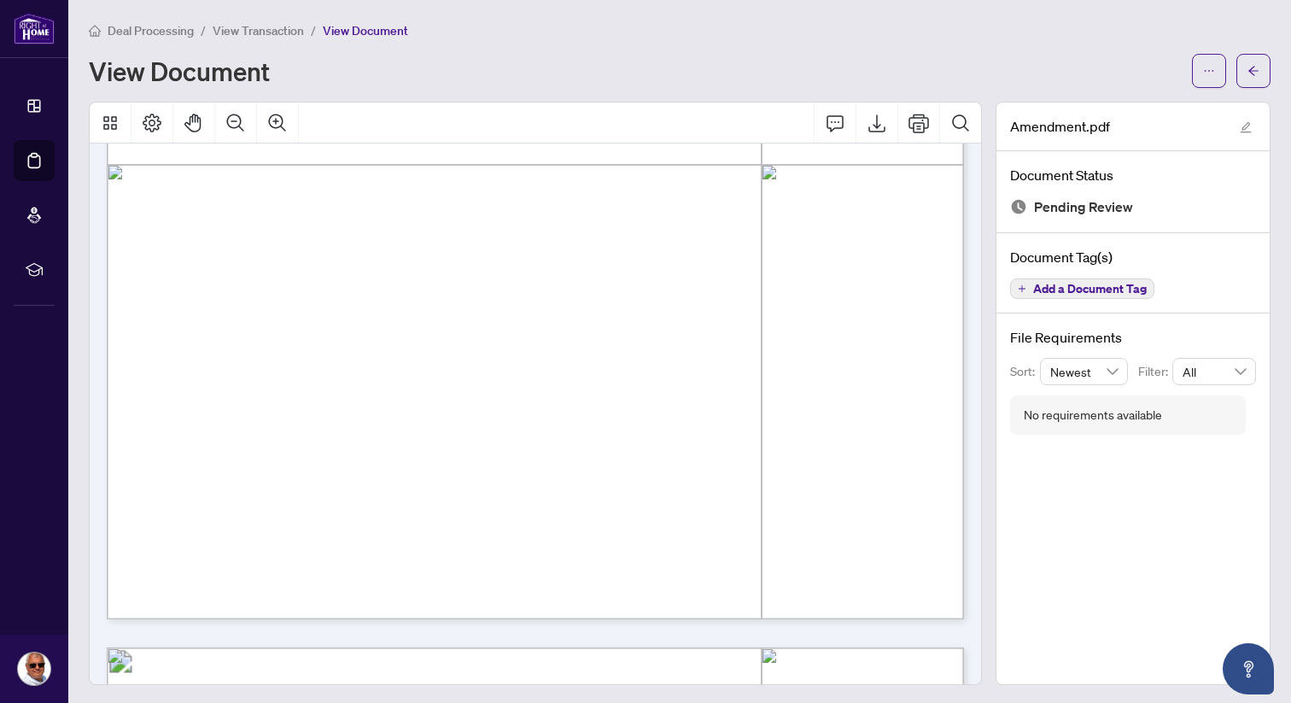
scroll to position [645, 0]
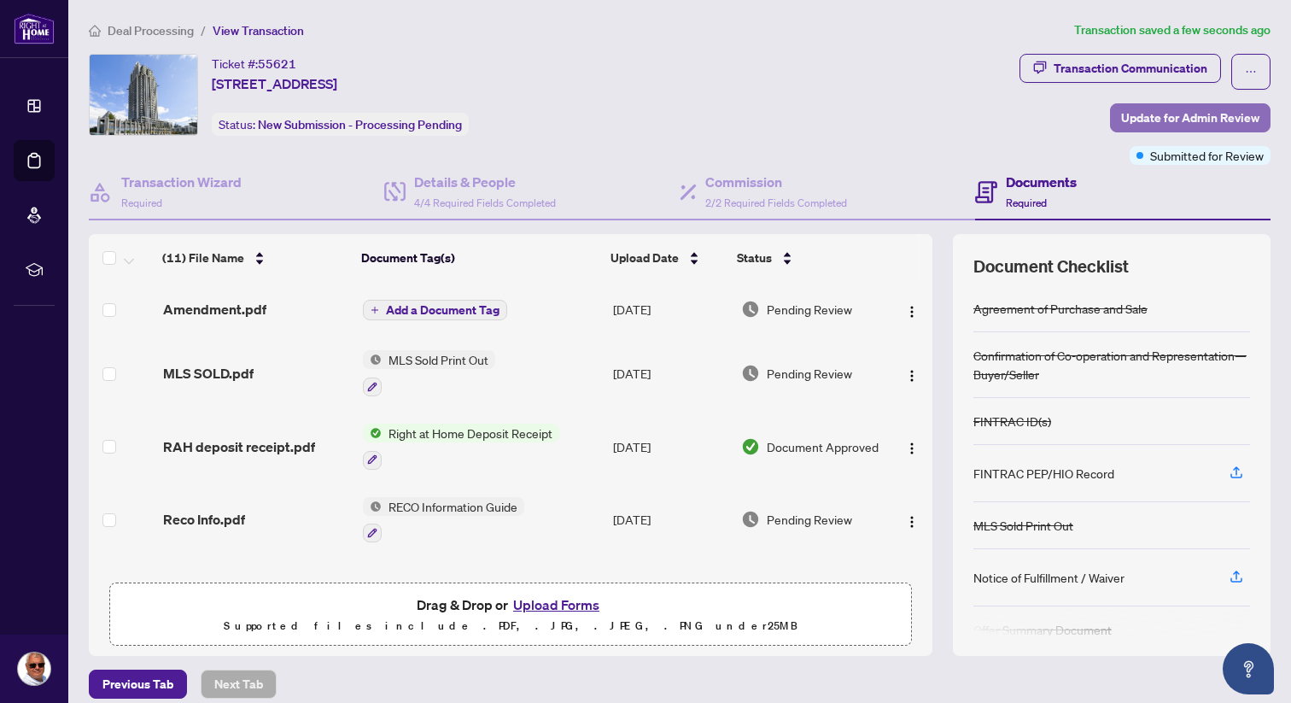
click at [1155, 120] on span "Update for Admin Review" at bounding box center [1190, 117] width 138 height 27
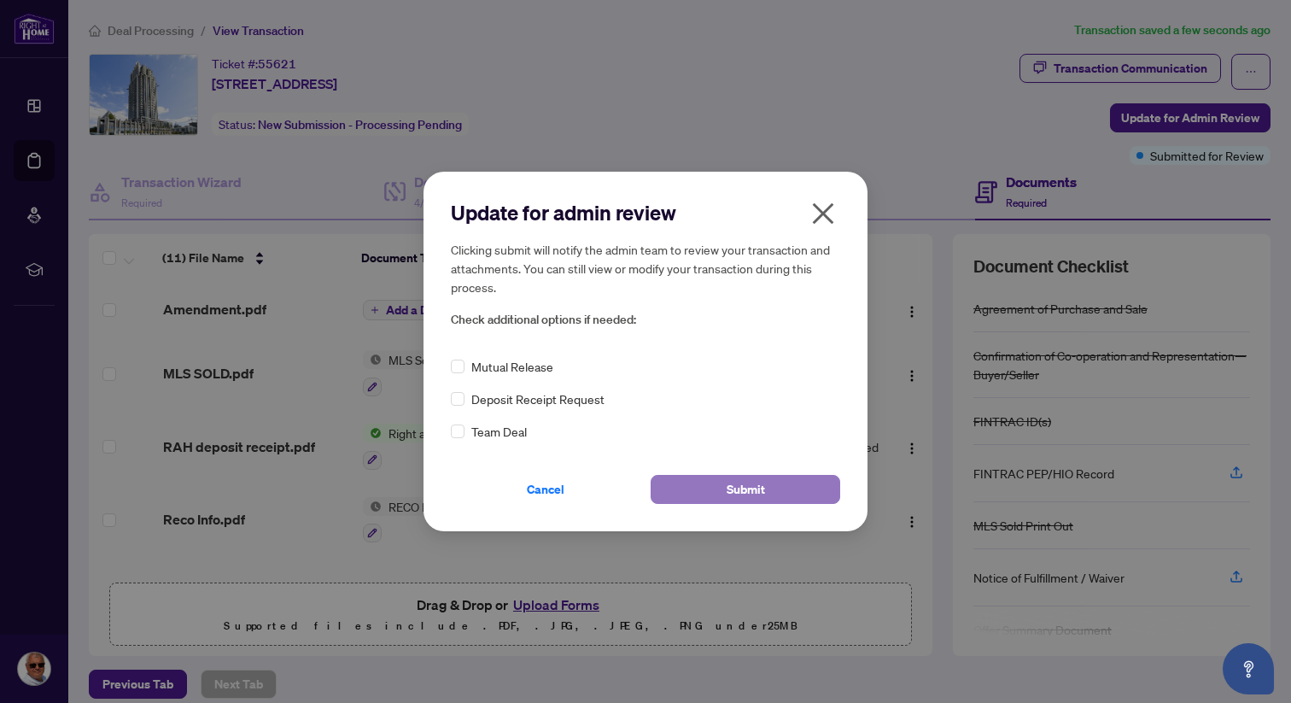
click at [758, 491] on span "Submit" at bounding box center [745, 488] width 38 height 27
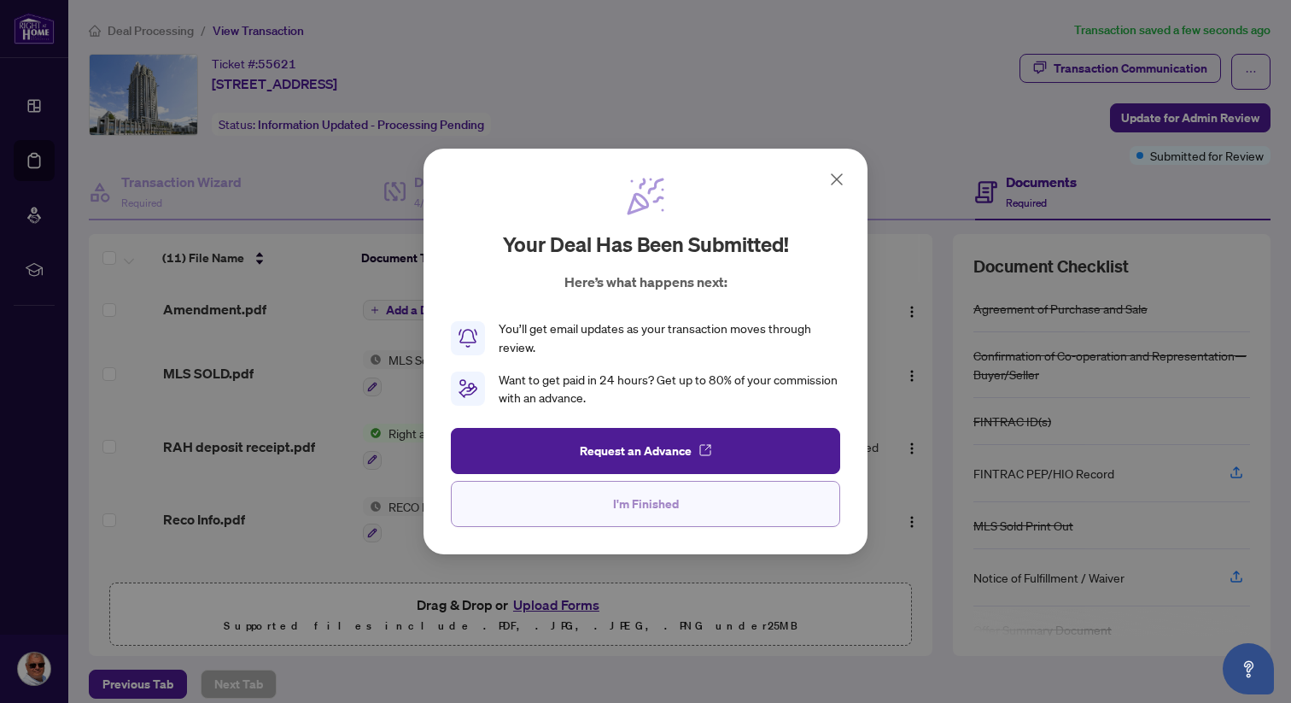
click at [661, 508] on span "I'm Finished" at bounding box center [646, 503] width 66 height 27
